Goal: Information Seeking & Learning: Learn about a topic

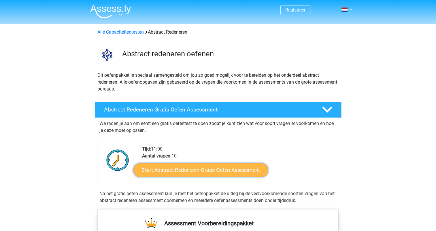
click at [207, 167] on link "Start Abstract Redeneren Gratis Oefen Assessment" at bounding box center [200, 170] width 135 height 14
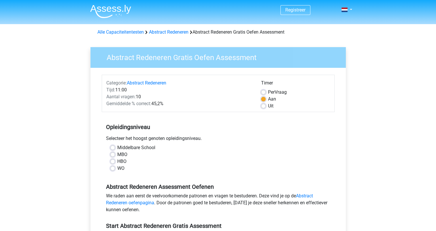
click at [118, 162] on label "HBO" at bounding box center [121, 161] width 9 height 7
click at [115, 162] on input "HBO" at bounding box center [112, 161] width 5 height 6
radio input "true"
click at [268, 106] on label "Uit" at bounding box center [270, 106] width 5 height 7
click at [264, 106] on input "Uit" at bounding box center [263, 106] width 5 height 6
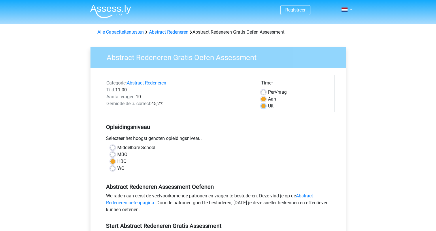
radio input "true"
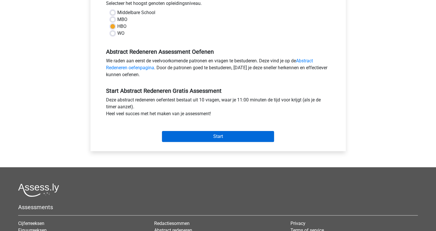
scroll to position [144, 0]
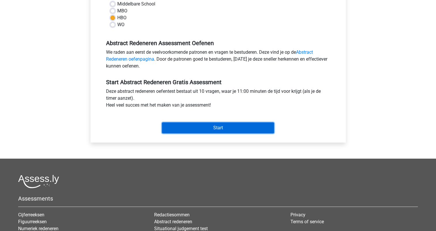
click at [235, 129] on input "Start" at bounding box center [218, 128] width 112 height 11
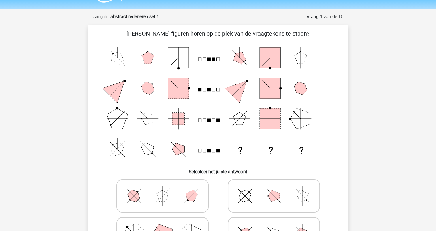
scroll to position [29, 0]
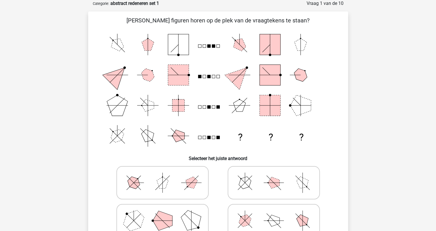
click at [253, 181] on icon at bounding box center [273, 183] width 86 height 29
click at [273, 176] on input "radio" at bounding box center [275, 174] width 4 height 4
radio input "true"
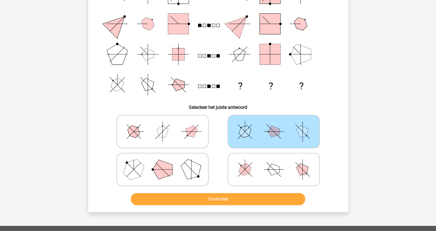
scroll to position [86, 0]
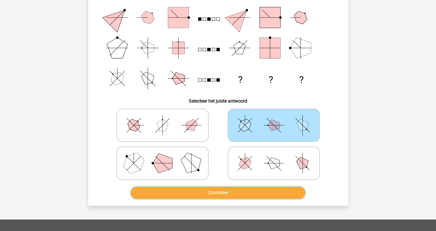
click at [209, 194] on button "Controleer" at bounding box center [218, 193] width 174 height 12
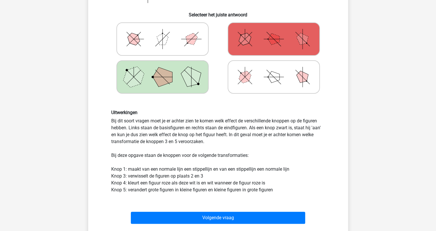
scroll to position [230, 0]
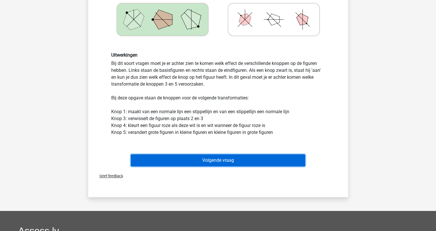
click at [237, 161] on button "Volgende vraag" at bounding box center [218, 161] width 174 height 12
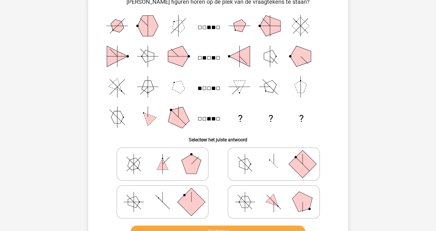
scroll to position [58, 0]
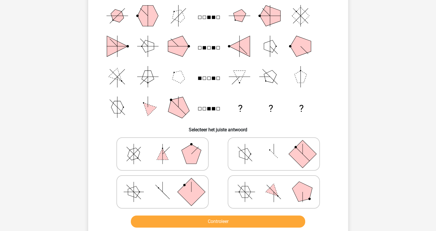
click at [287, 192] on icon at bounding box center [273, 192] width 86 height 29
click at [277, 185] on input "radio" at bounding box center [275, 183] width 4 height 4
radio input "true"
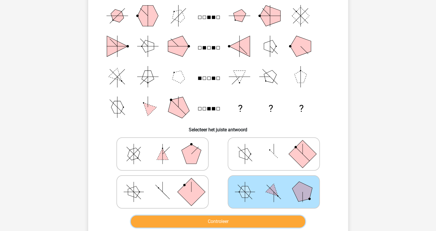
click at [230, 223] on button "Controleer" at bounding box center [218, 222] width 174 height 12
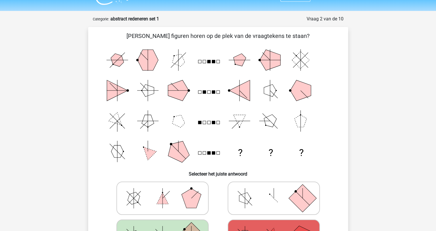
scroll to position [0, 0]
